Goal: Task Accomplishment & Management: Use online tool/utility

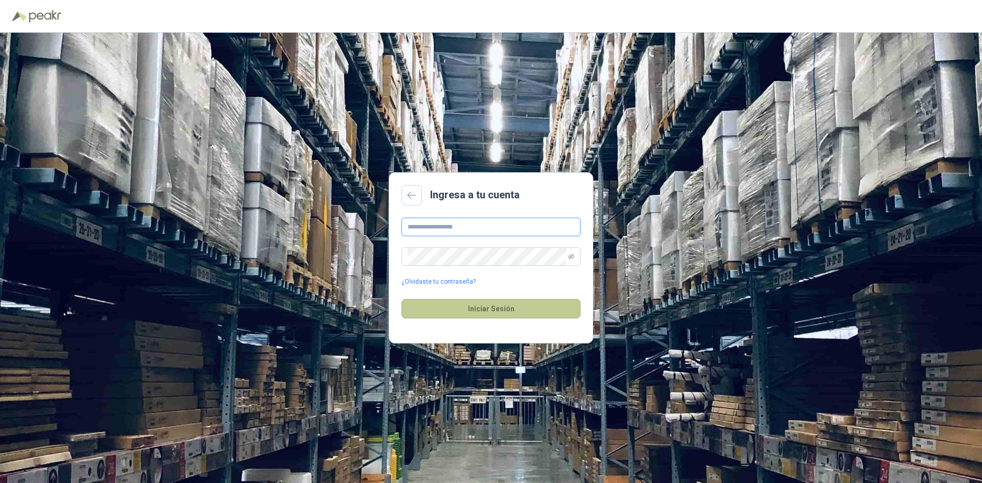
type input "**********"
click at [475, 312] on button "Iniciar Sesión" at bounding box center [491, 308] width 179 height 19
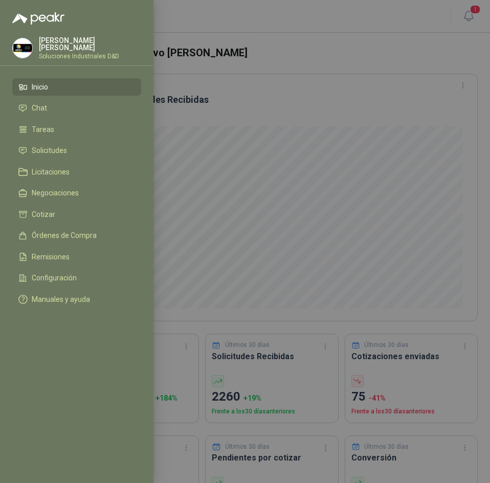
click at [292, 35] on div at bounding box center [245, 241] width 490 height 483
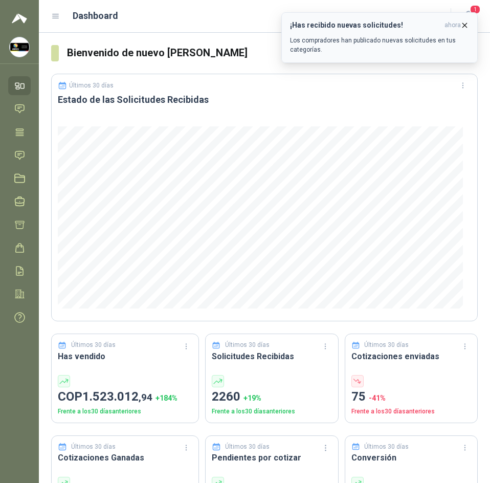
click at [464, 24] on icon "button" at bounding box center [464, 25] width 9 height 9
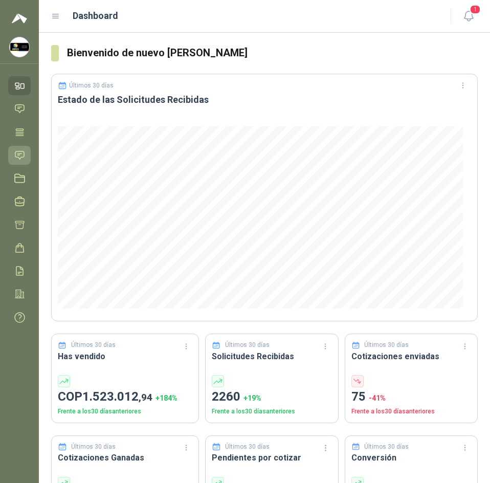
drag, startPoint x: 4, startPoint y: 148, endPoint x: 9, endPoint y: 151, distance: 6.4
click at [8, 151] on ul "Inicio Chat Tareas Solicitudes Licitaciones Negociaciones Cotizar Órdenes de Co…" at bounding box center [19, 203] width 39 height 255
click at [14, 153] on icon at bounding box center [19, 155] width 11 height 11
